Goal: Information Seeking & Learning: Learn about a topic

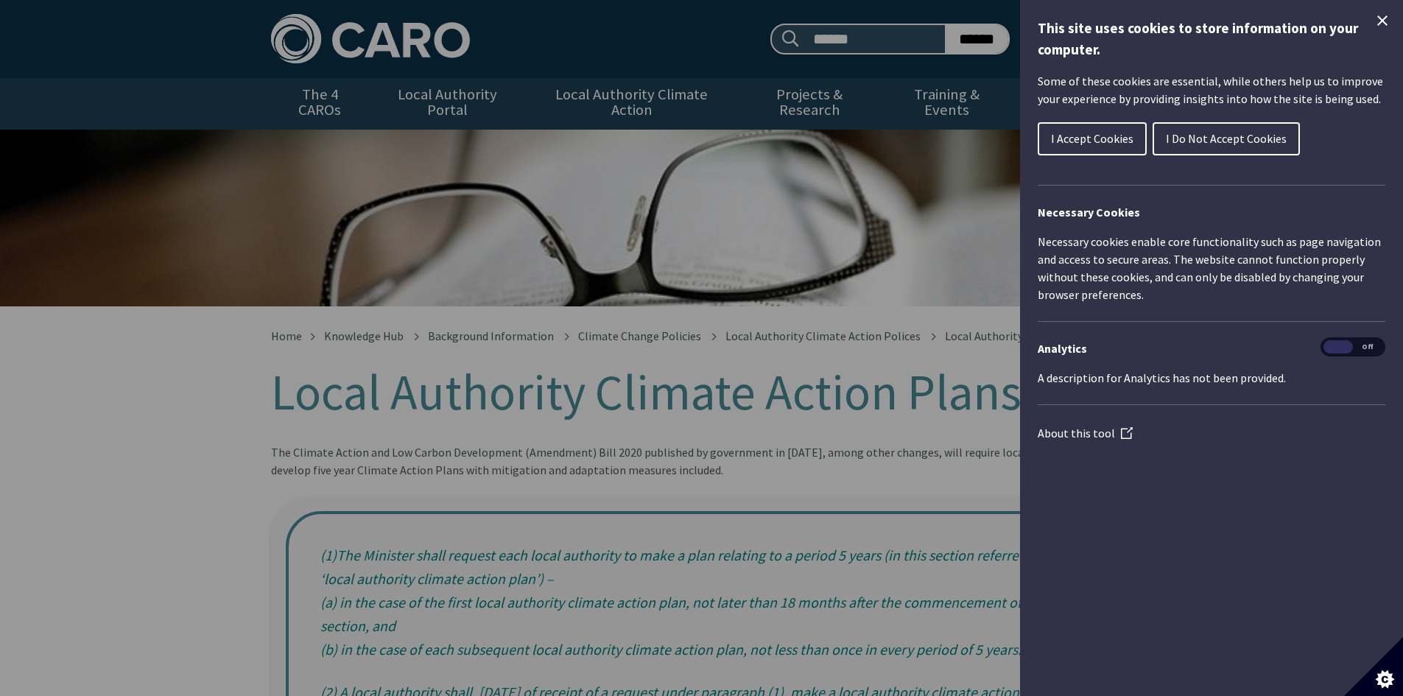
drag, startPoint x: 1383, startPoint y: 24, endPoint x: 1355, endPoint y: 26, distance: 28.0
click at [1383, 24] on icon "Close Cookie Control" at bounding box center [1383, 21] width 18 height 18
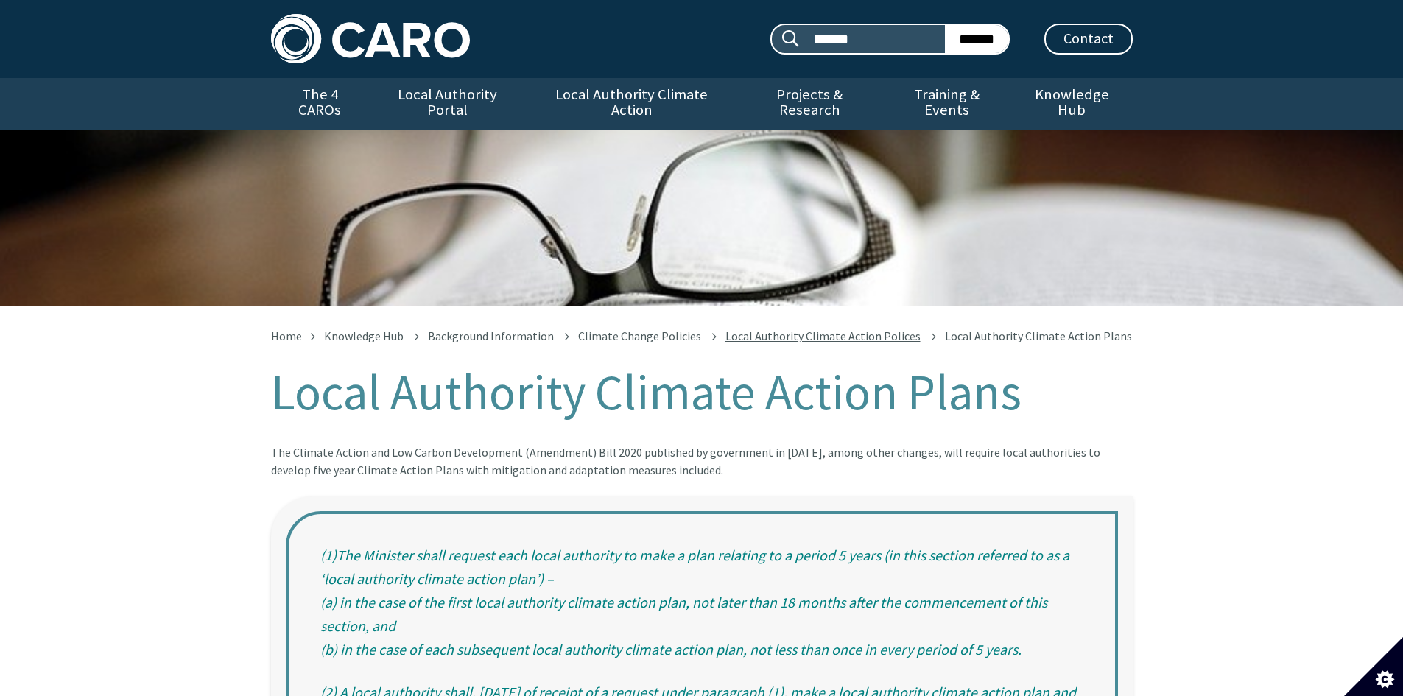
click at [855, 329] on link "Local Authority Climate Action Polices" at bounding box center [823, 336] width 195 height 15
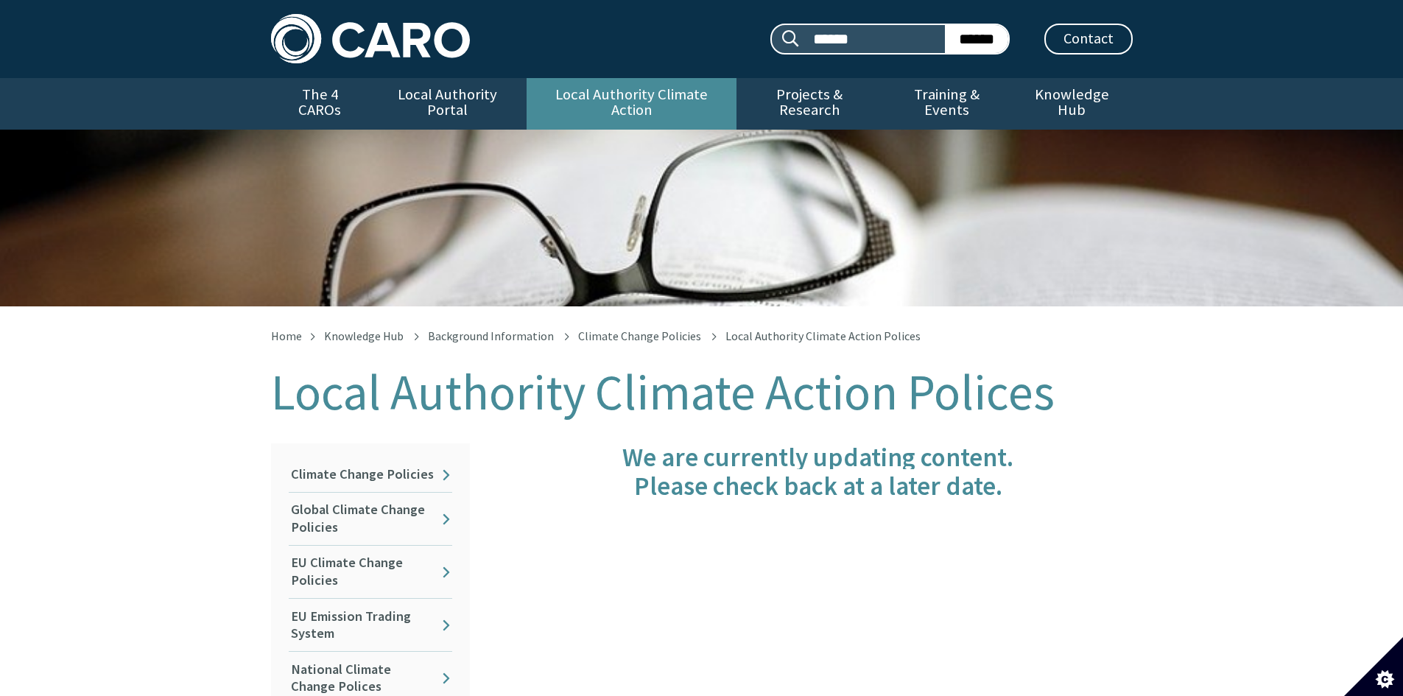
click at [686, 89] on link "Local Authority Climate Action" at bounding box center [632, 104] width 210 height 52
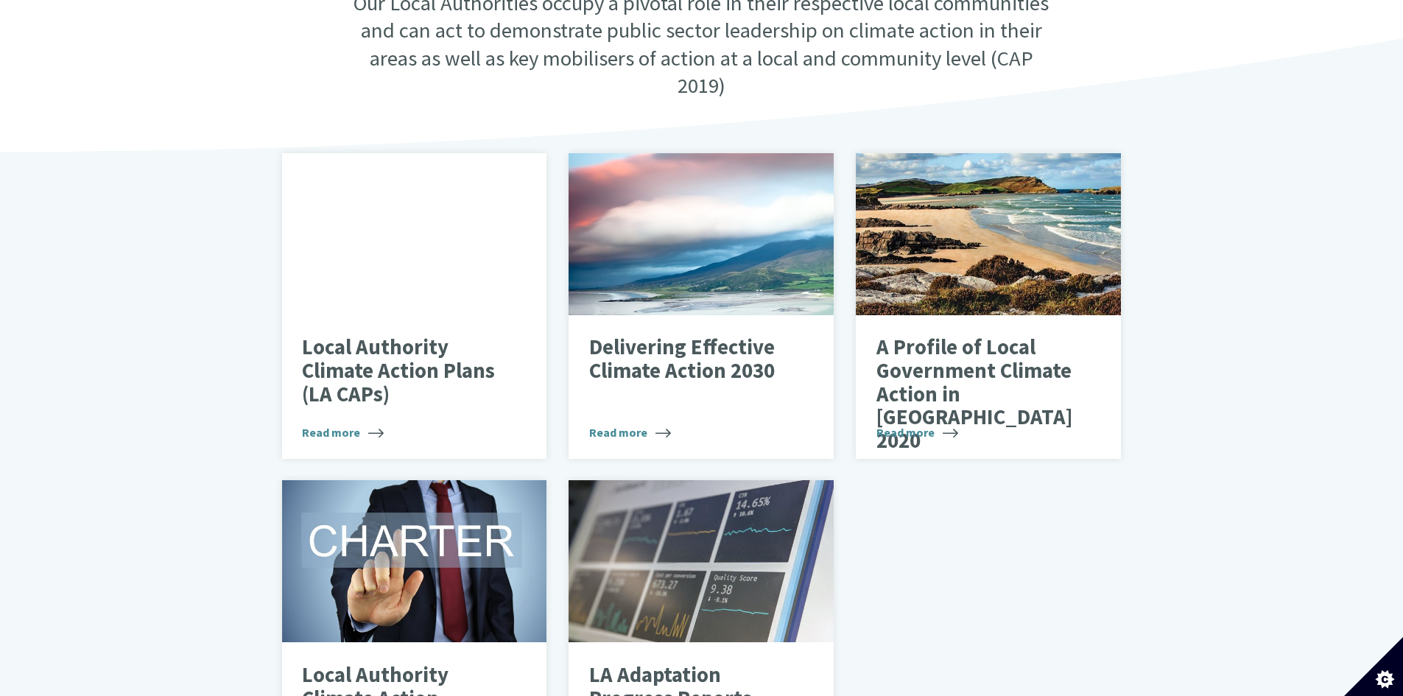
scroll to position [589, 0]
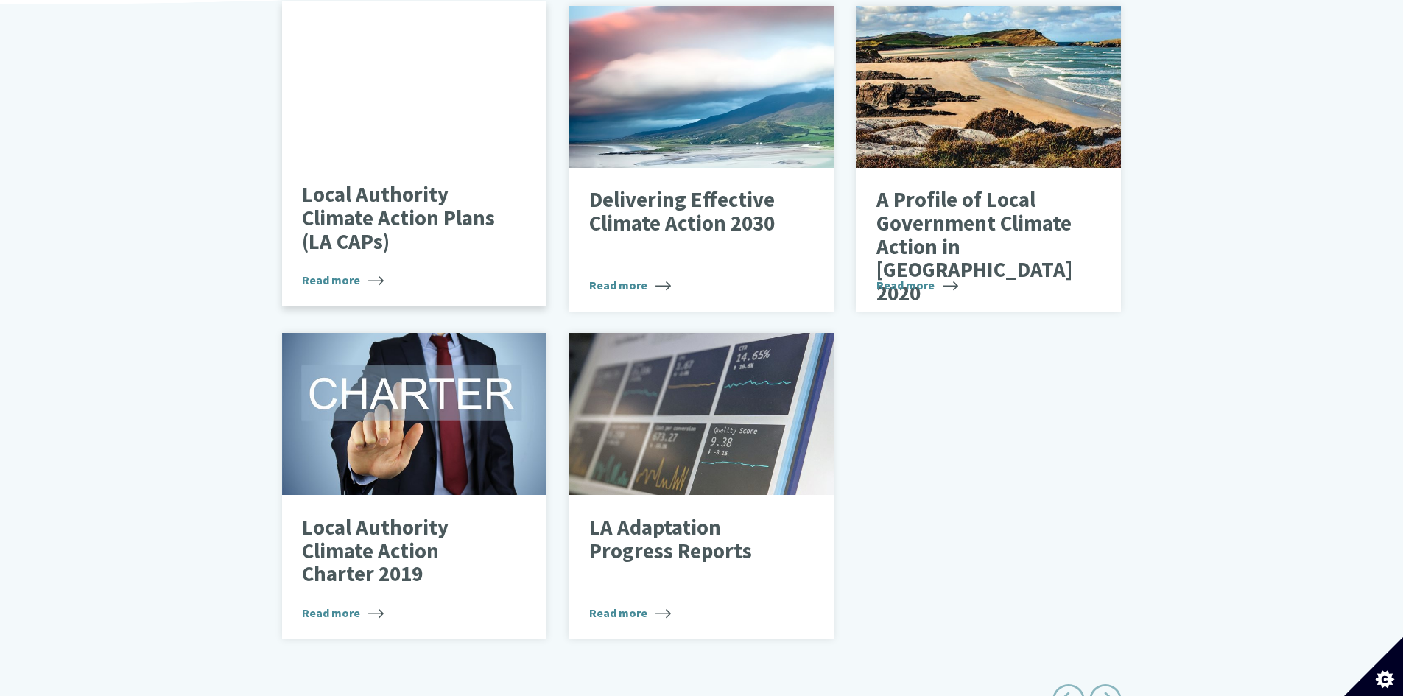
click at [403, 246] on div "Local Authority Climate Action Plans (LA CAPs) Read more" at bounding box center [414, 235] width 265 height 144
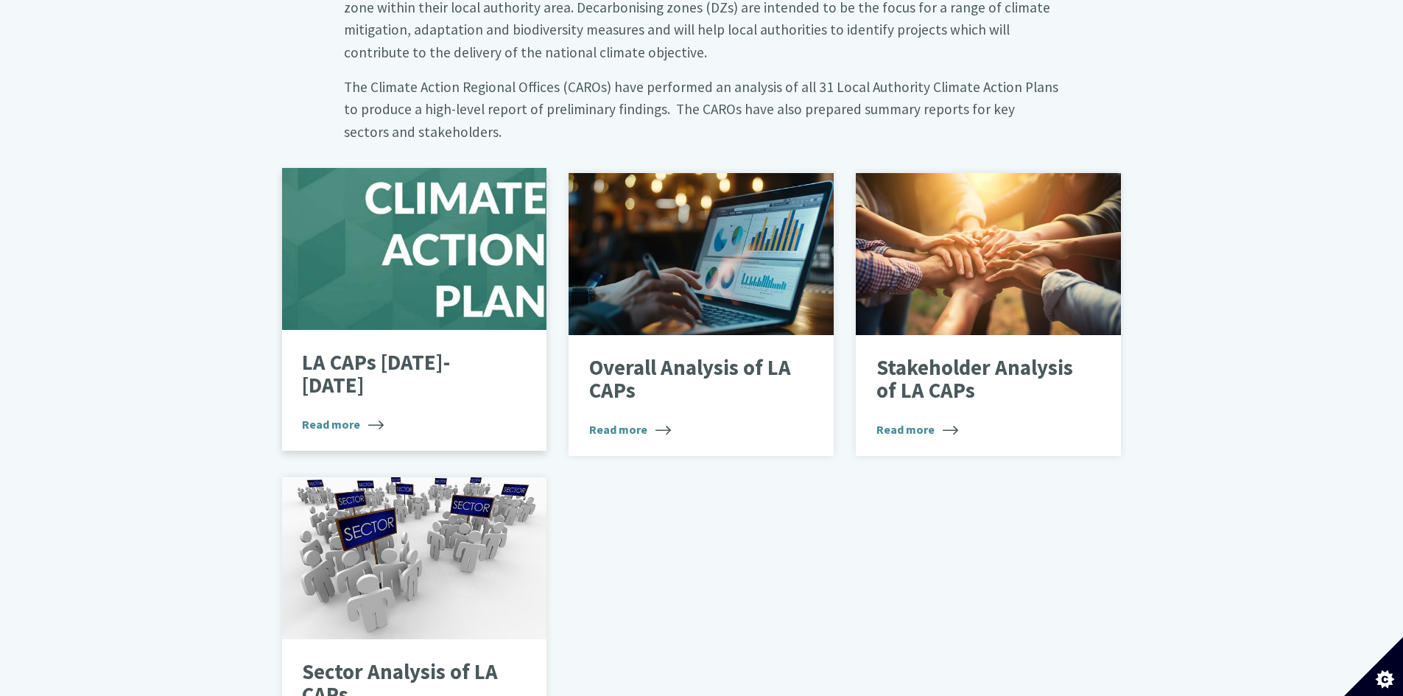
scroll to position [810, 0]
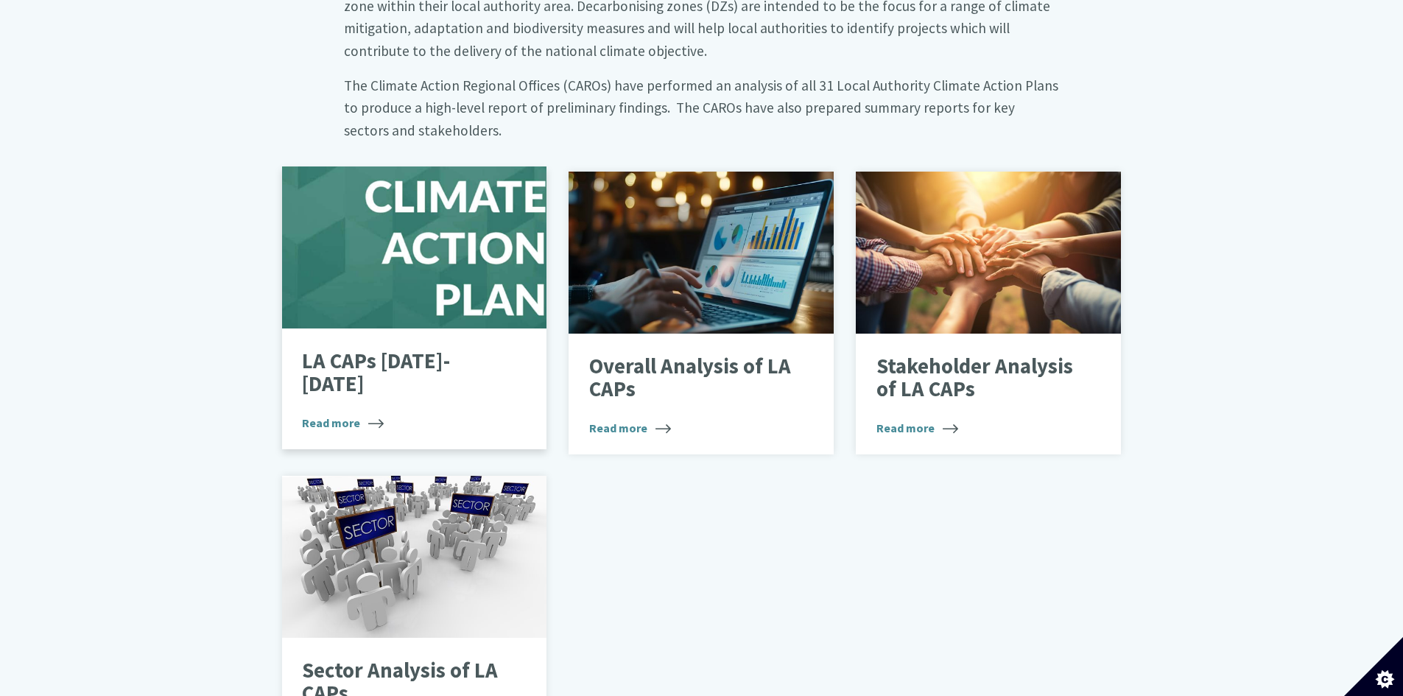
click at [390, 329] on div "LA CAPs [DATE]-[DATE] Read more" at bounding box center [414, 389] width 265 height 121
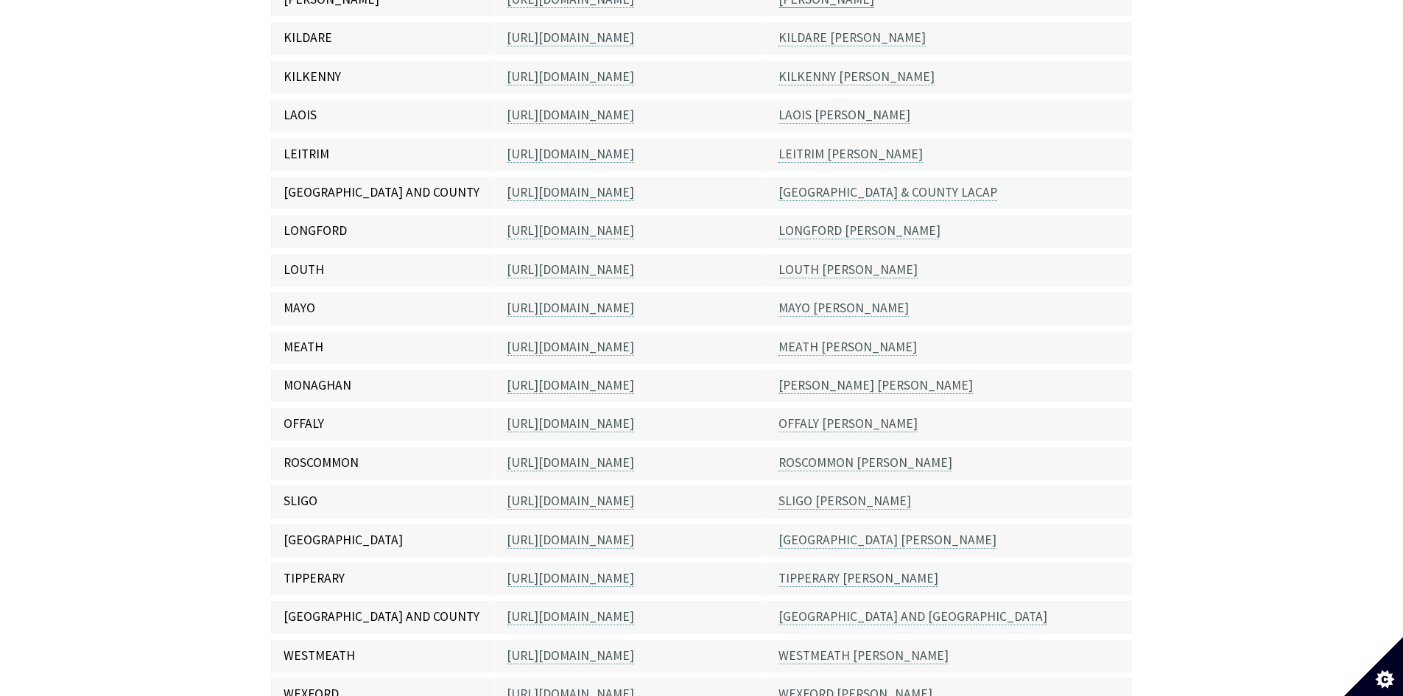
scroll to position [958, 0]
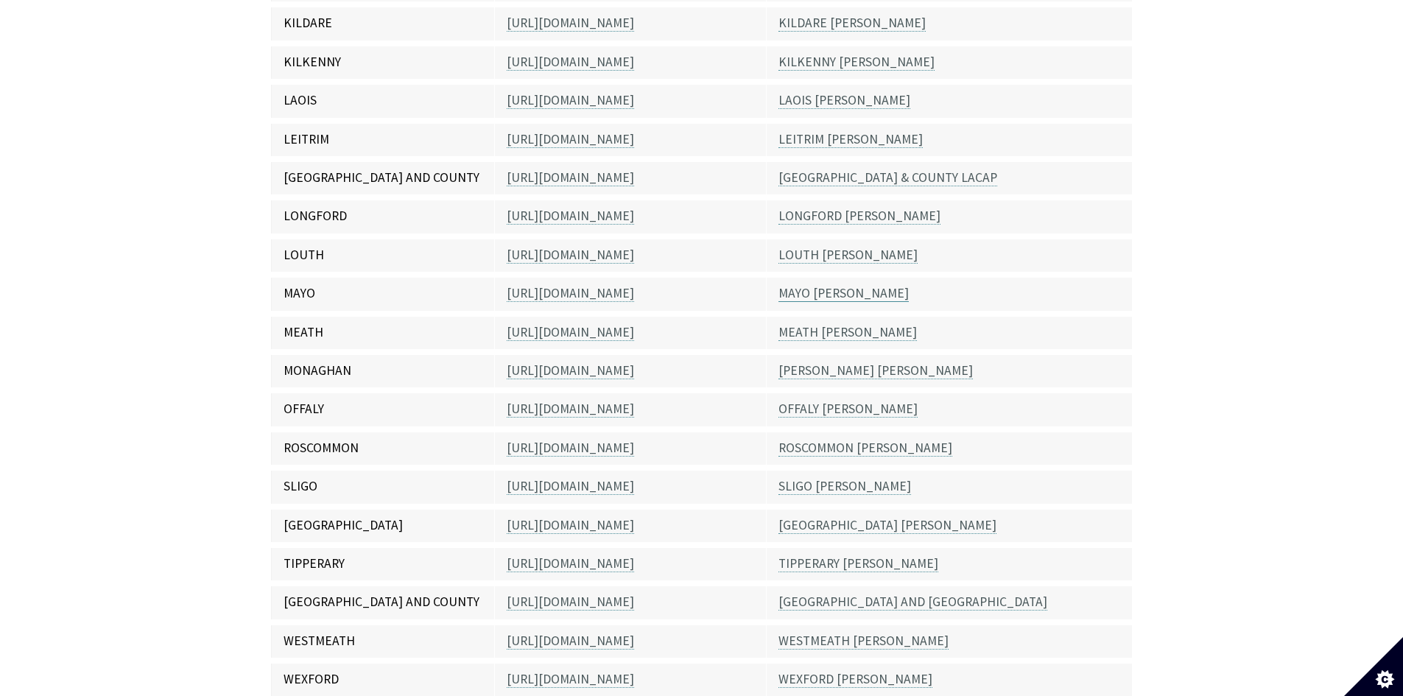
click at [831, 285] on link "MAYO [PERSON_NAME]" at bounding box center [844, 293] width 130 height 17
